Goal: Find specific page/section

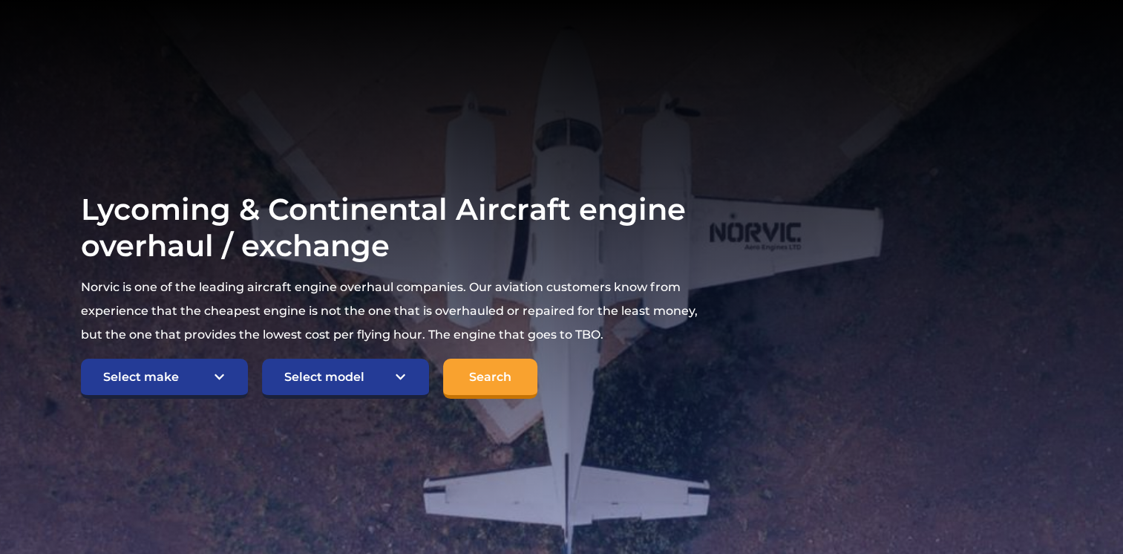
scroll to position [154, 0]
click at [211, 377] on select "Select make TCM Continental Lycoming" at bounding box center [164, 379] width 167 height 40
select select "TCM Continental"
click at [81, 359] on select "Select make TCM Continental Lycoming" at bounding box center [164, 379] width 167 height 40
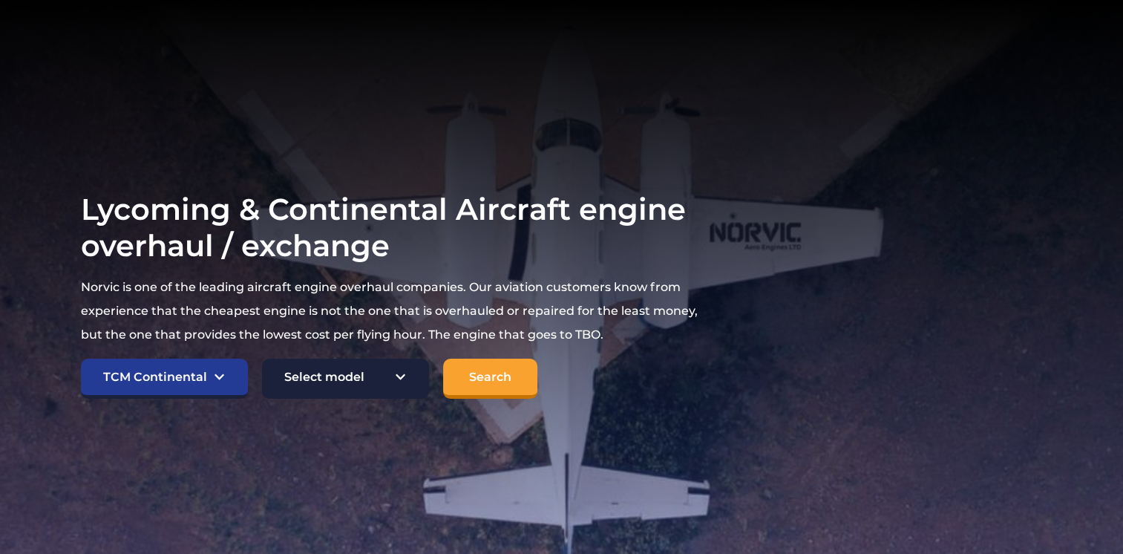
click at [345, 376] on select "Select model American Champion 7KCAB Bellanca Citabria IO-320-E2A Beech 23 Musk…" at bounding box center [345, 379] width 167 height 40
click at [433, 426] on section "Lycoming & Continental Aircraft engine overhaul / exchange Norvic is one of the…" at bounding box center [561, 295] width 1123 height 594
click at [288, 370] on select "Select model American Champion 7KCAB Bellanca Citabria IO-320-E2A Beech 23 Musk…" at bounding box center [345, 379] width 167 height 40
click at [360, 430] on section "Lycoming & Continental Aircraft engine overhaul / exchange Norvic is one of the…" at bounding box center [561, 295] width 1123 height 594
click at [377, 397] on select "Select model American Champion 7KCAB Bellanca Citabria IO-320-E2A Beech 23 Musk…" at bounding box center [345, 379] width 167 height 40
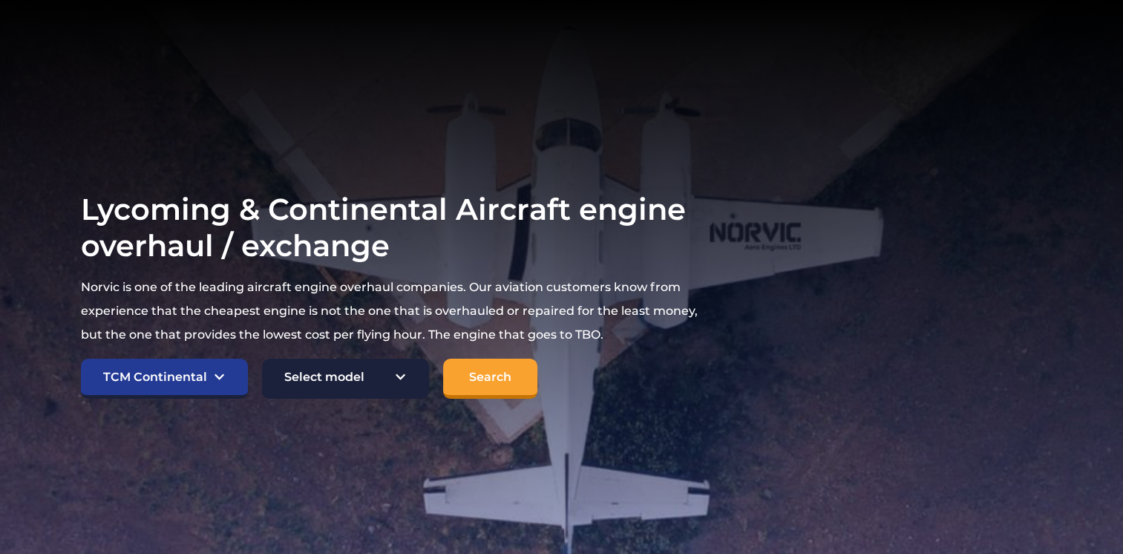
click at [342, 381] on select "Select model American Champion 7KCAB Bellanca Citabria IO-320-E2A Beech 23 Musk…" at bounding box center [345, 379] width 167 height 40
select select "991"
click at [262, 359] on select "Select model American Champion 7KCAB Bellanca Citabria IO-320-E2A Beech 23 Musk…" at bounding box center [345, 379] width 167 height 40
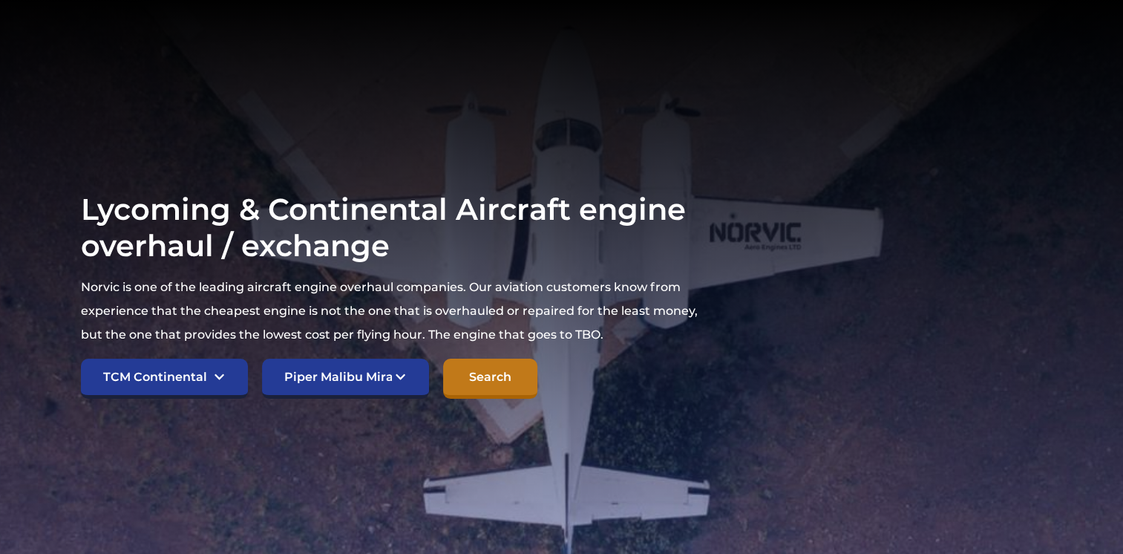
click at [494, 379] on input "Search" at bounding box center [490, 379] width 94 height 40
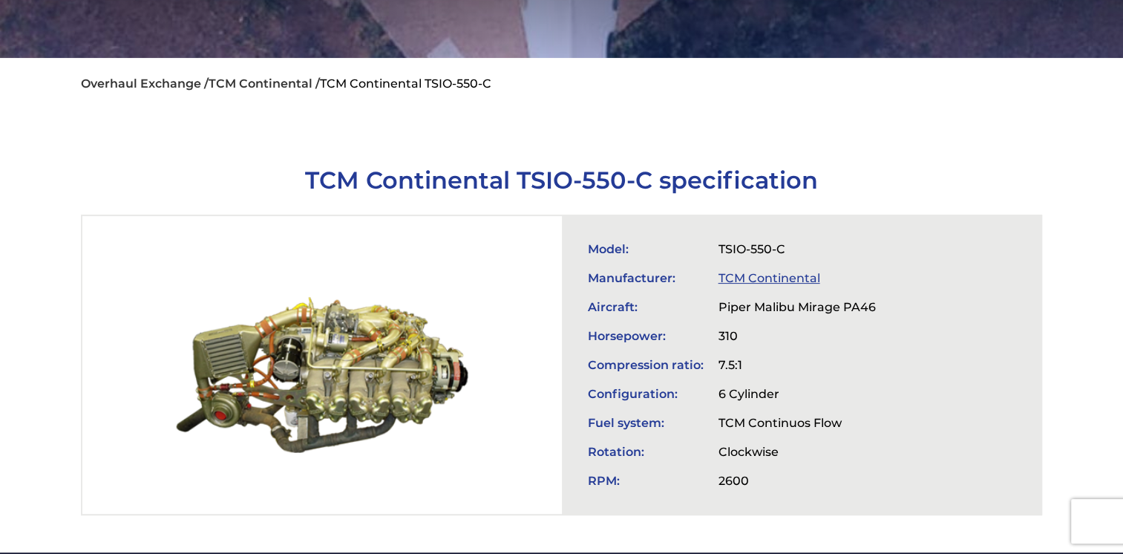
scroll to position [353, 0]
